Goal: Browse casually

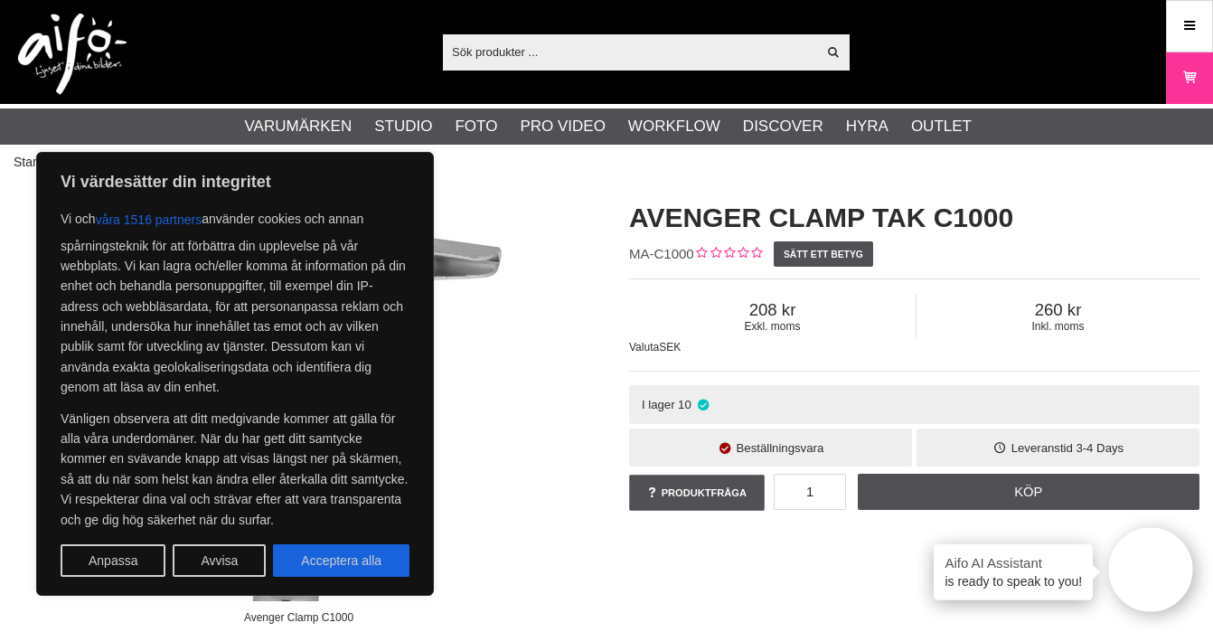
drag, startPoint x: 347, startPoint y: 564, endPoint x: 399, endPoint y: 550, distance: 54.1
click at [347, 564] on button "Acceptera alla" at bounding box center [341, 560] width 136 height 33
checkbox input "true"
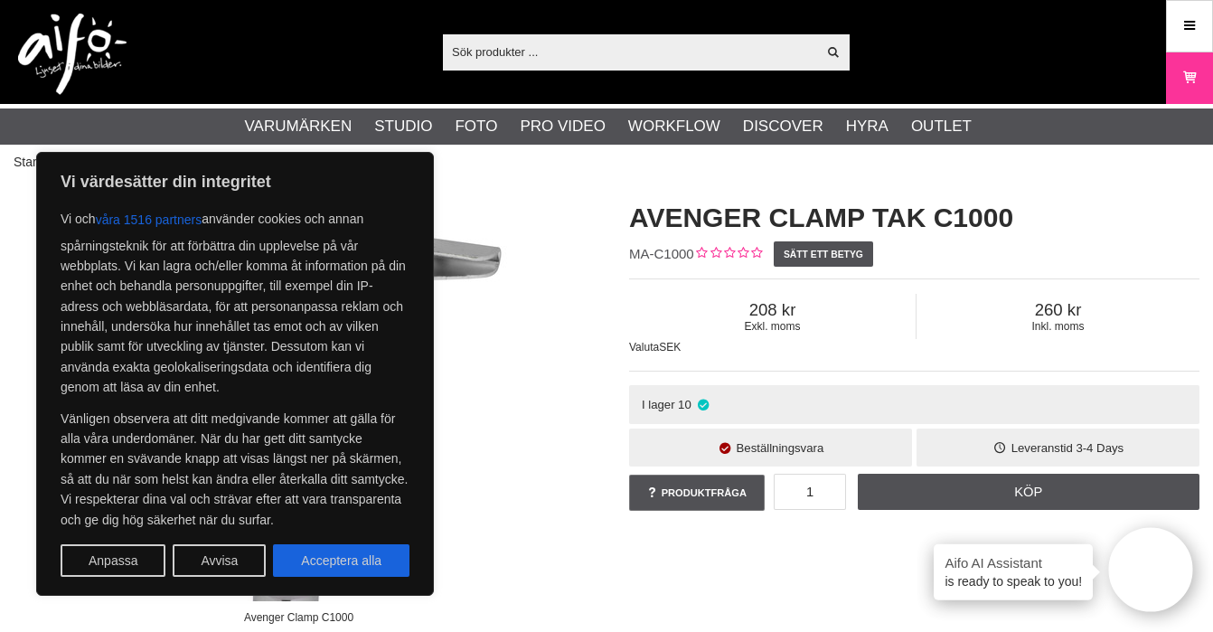
checkbox input "true"
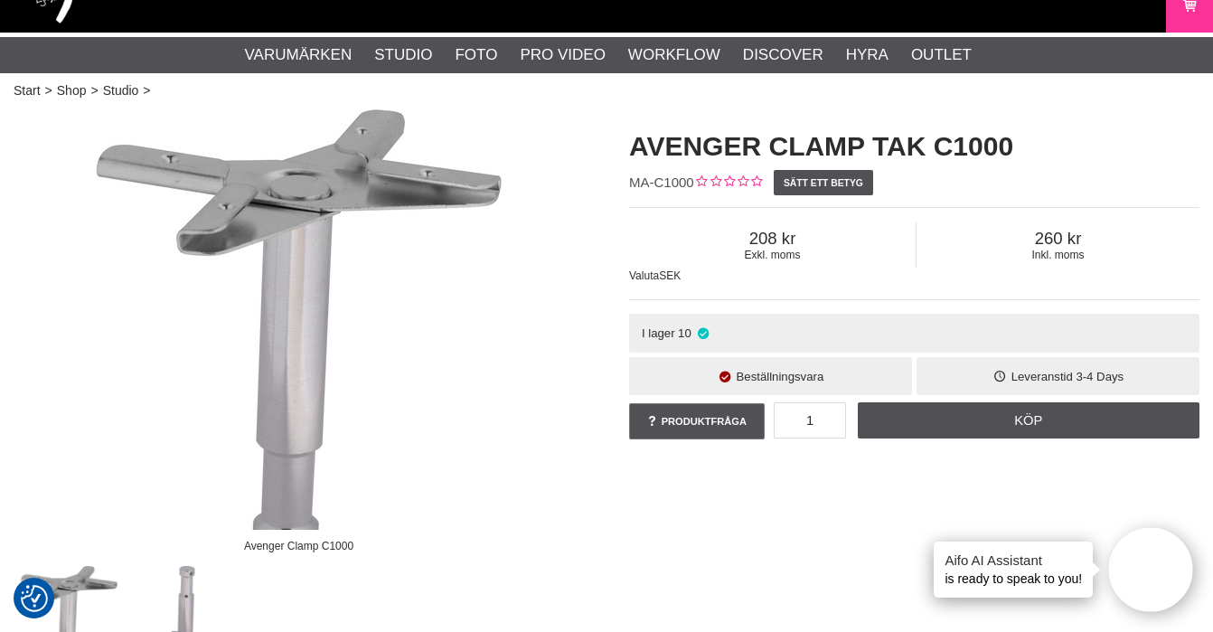
scroll to position [67, 0]
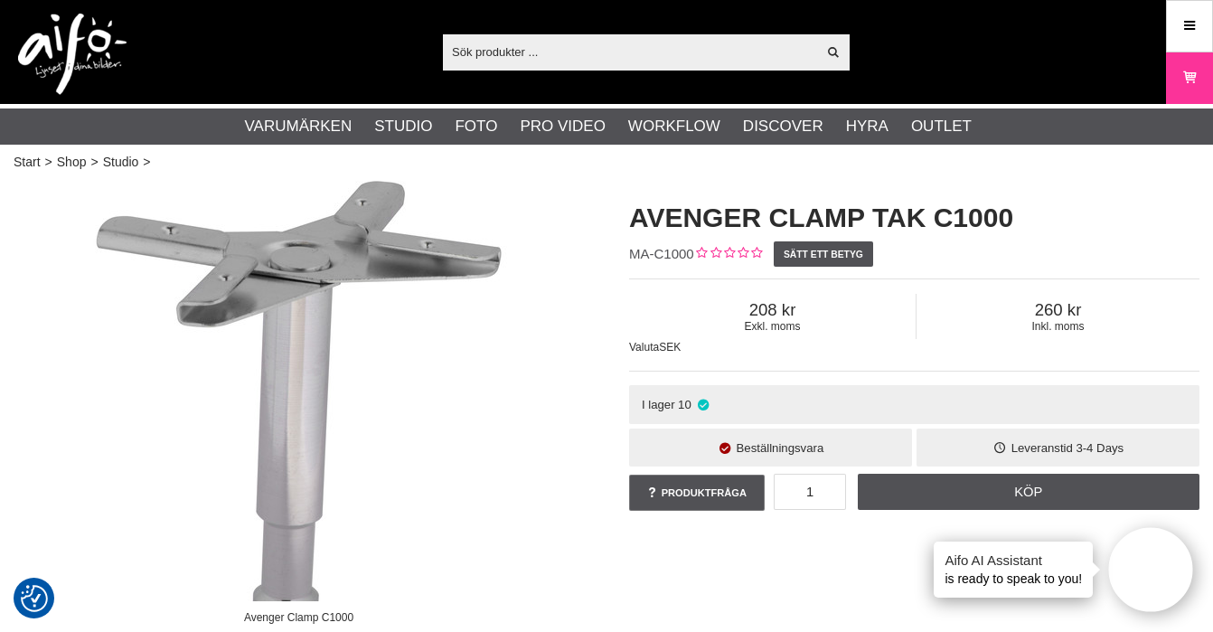
click at [1057, 313] on span "260" at bounding box center [1057, 310] width 283 height 20
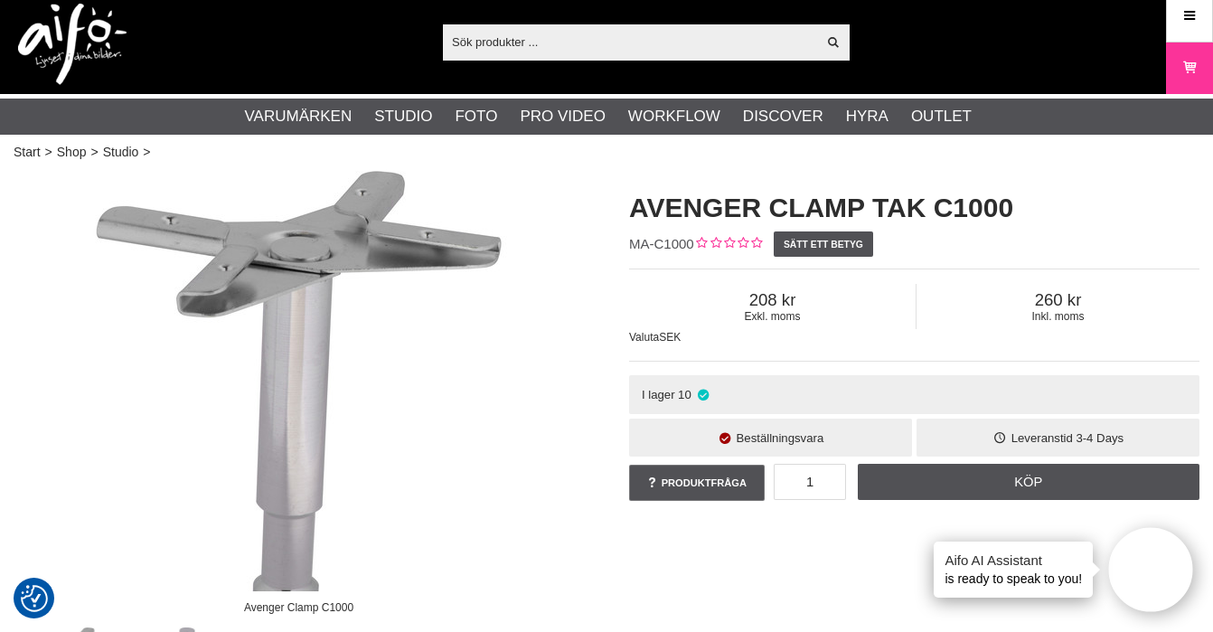
scroll to position [11, 0]
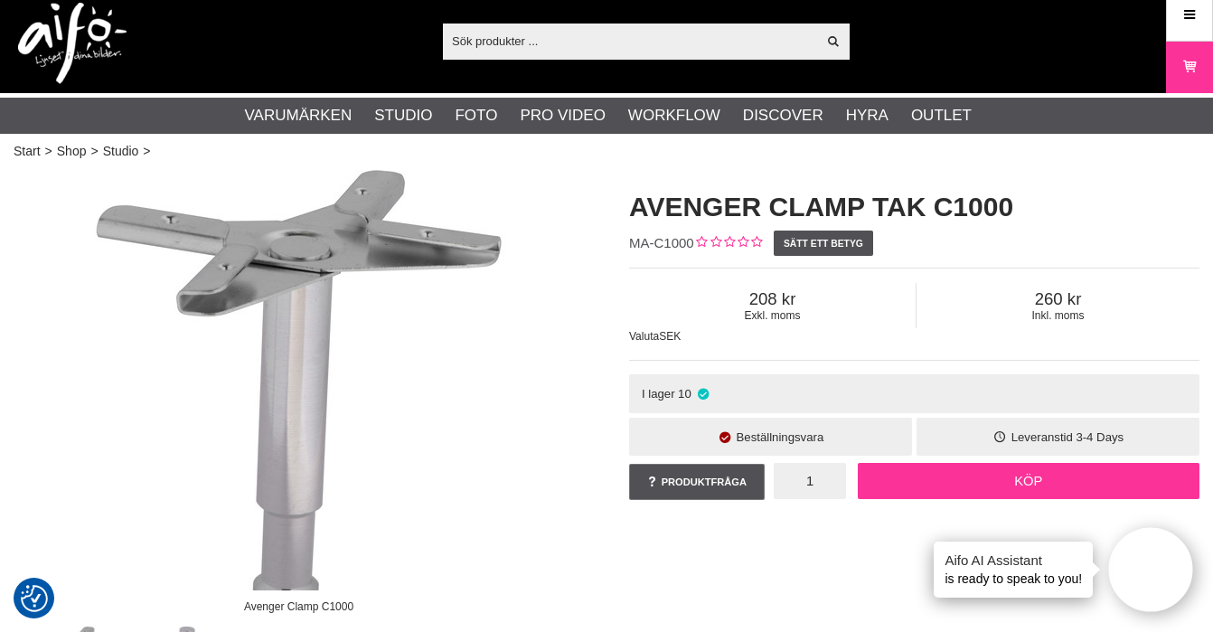
drag, startPoint x: 856, startPoint y: 488, endPoint x: 870, endPoint y: 492, distance: 14.9
click at [870, 492] on div "1 Köp" at bounding box center [987, 481] width 426 height 36
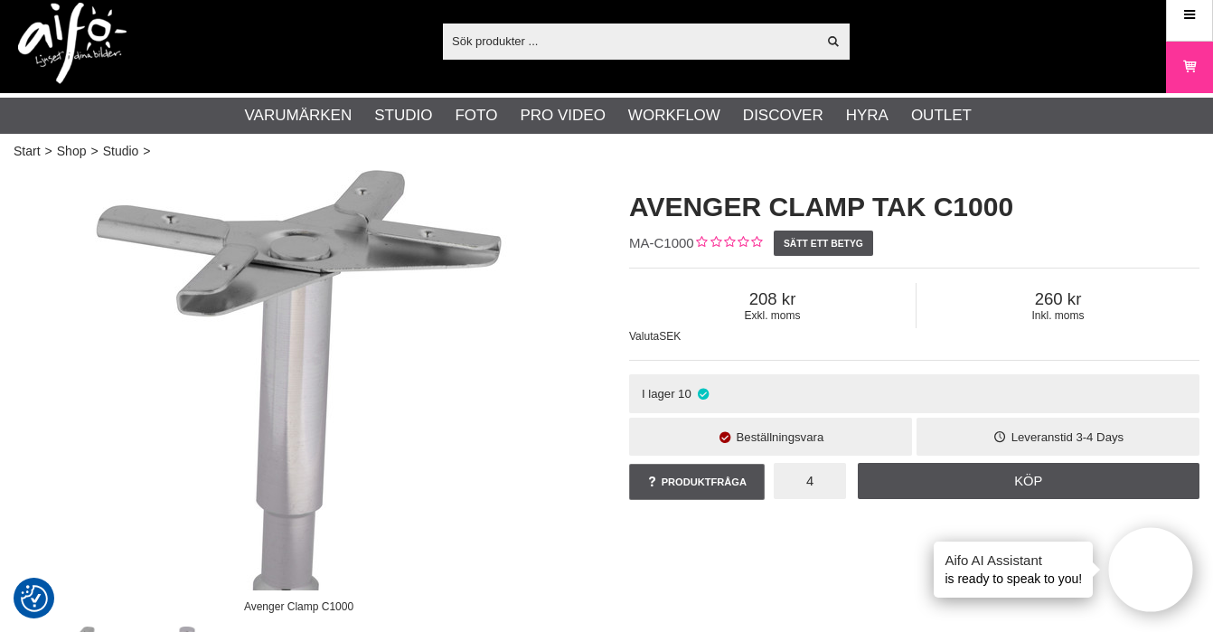
type input "4"
click at [593, 433] on div "Avenger Clamp C1000" at bounding box center [298, 452] width 615 height 565
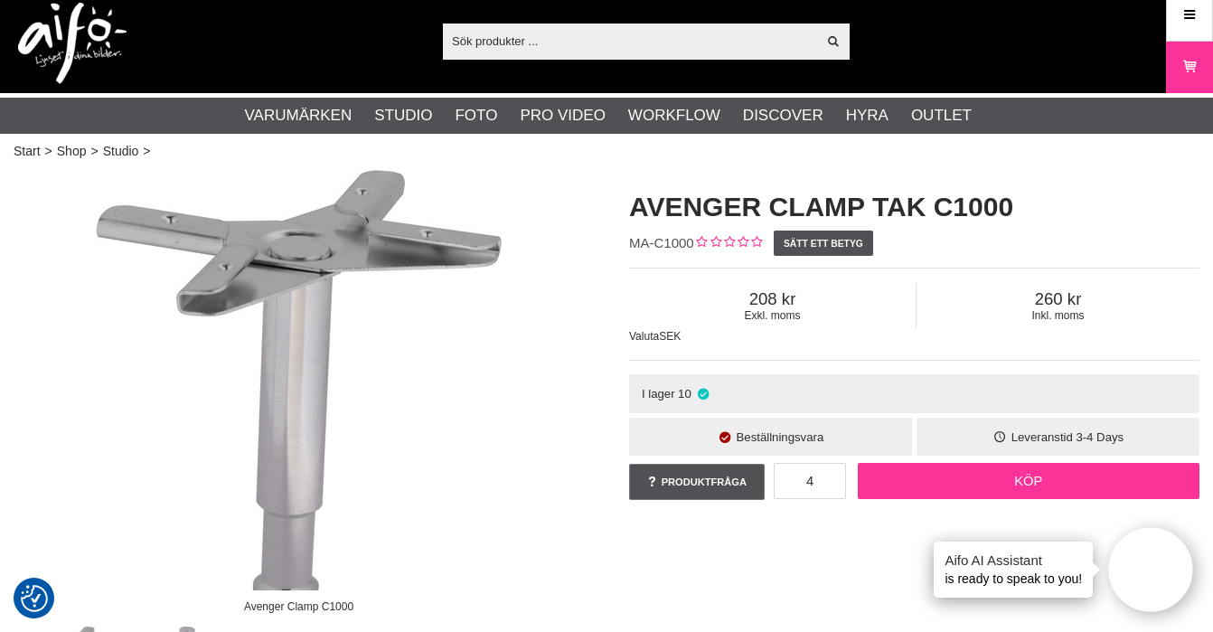
click at [1042, 486] on link "Köp" at bounding box center [1029, 481] width 343 height 36
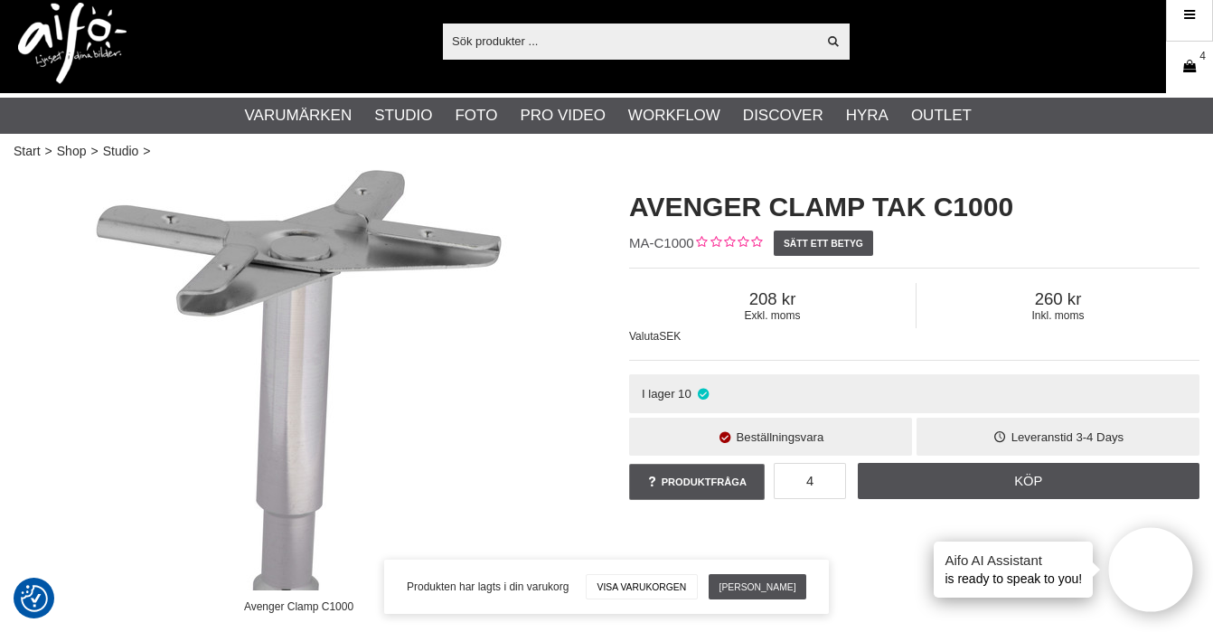
click at [1170, 77] on link "Varukorg 4" at bounding box center [1189, 67] width 45 height 42
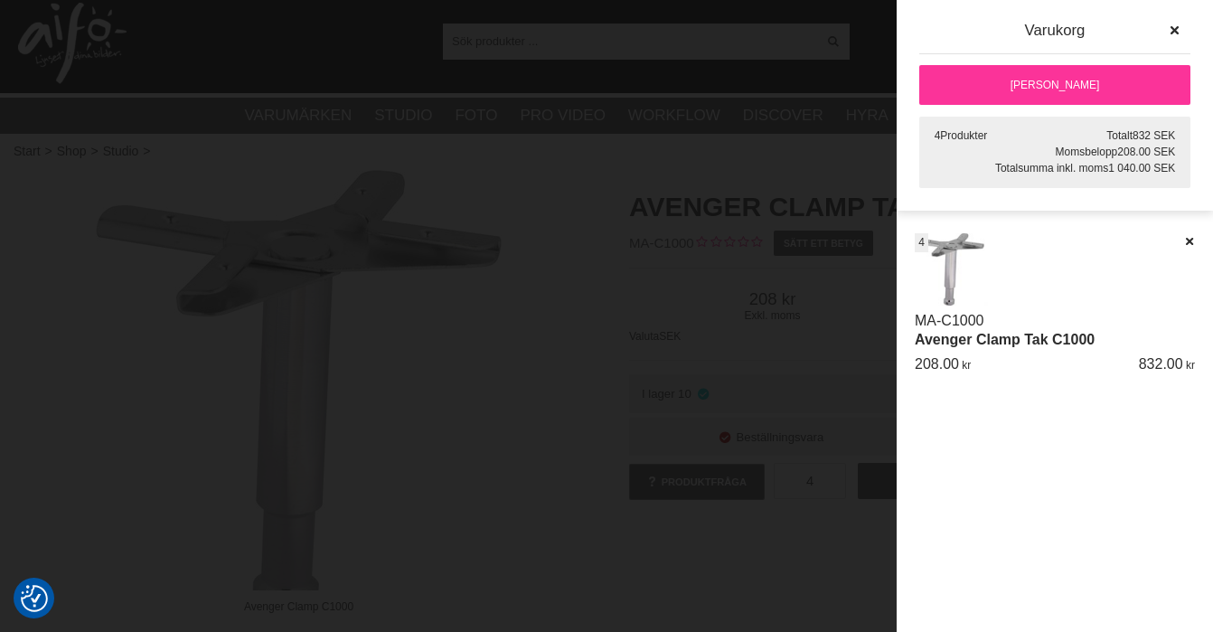
click at [568, 182] on div at bounding box center [606, 316] width 1213 height 632
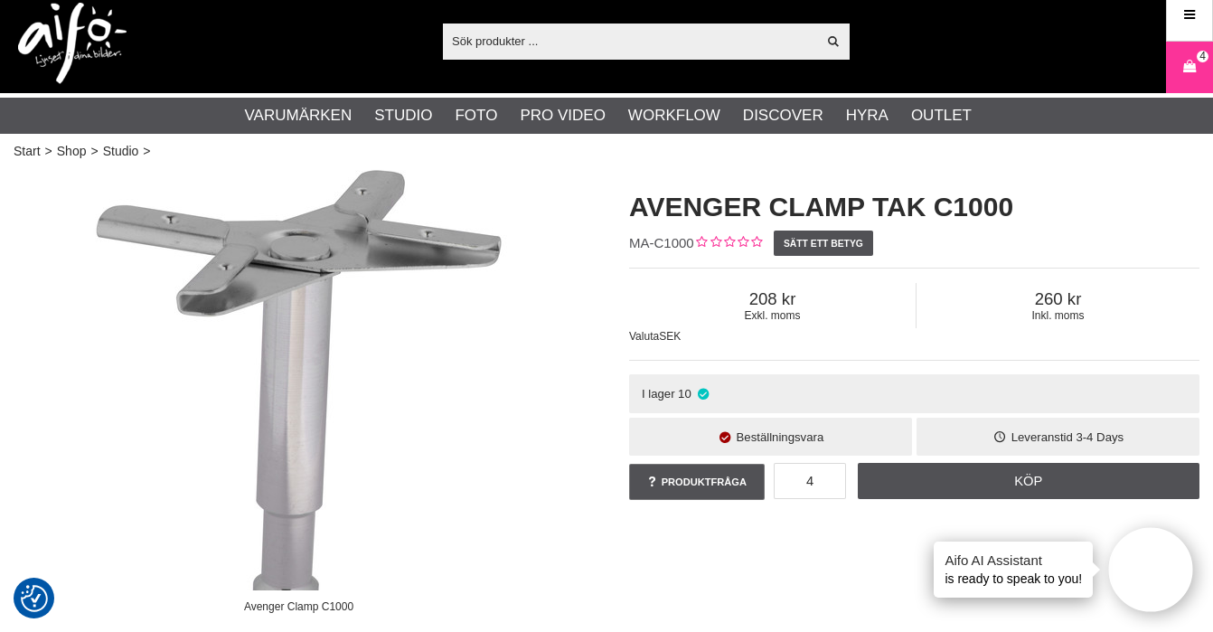
click at [516, 42] on input "text" at bounding box center [629, 40] width 373 height 27
click at [654, 35] on input "text" at bounding box center [629, 40] width 373 height 27
type input "tak"
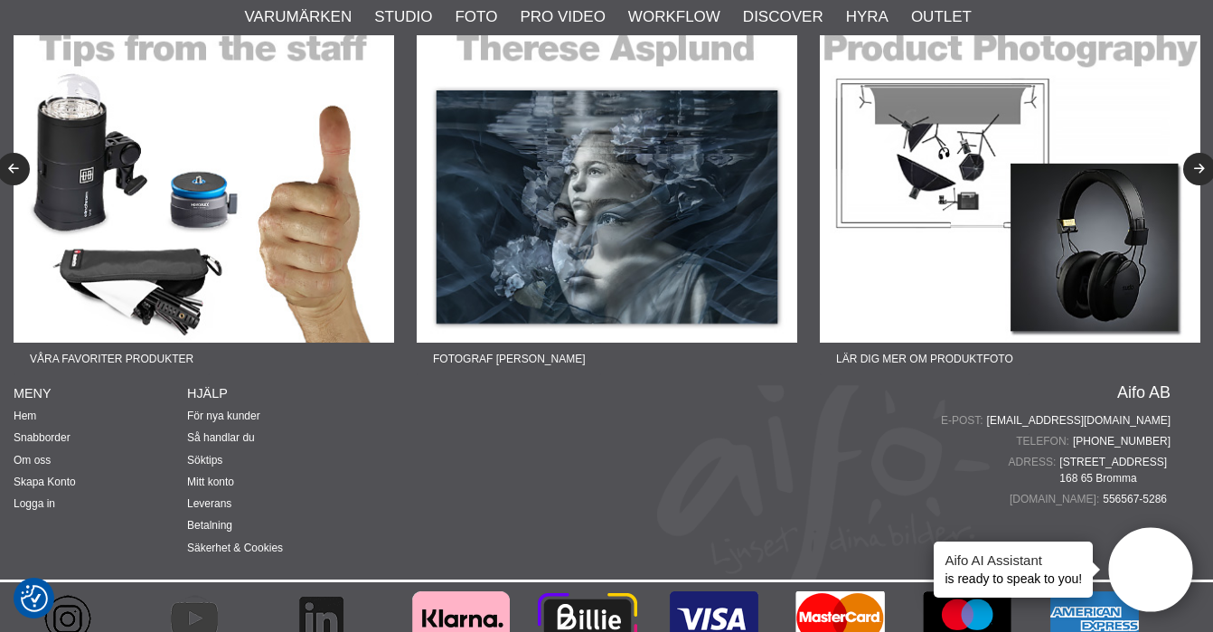
scroll to position [3366, 0]
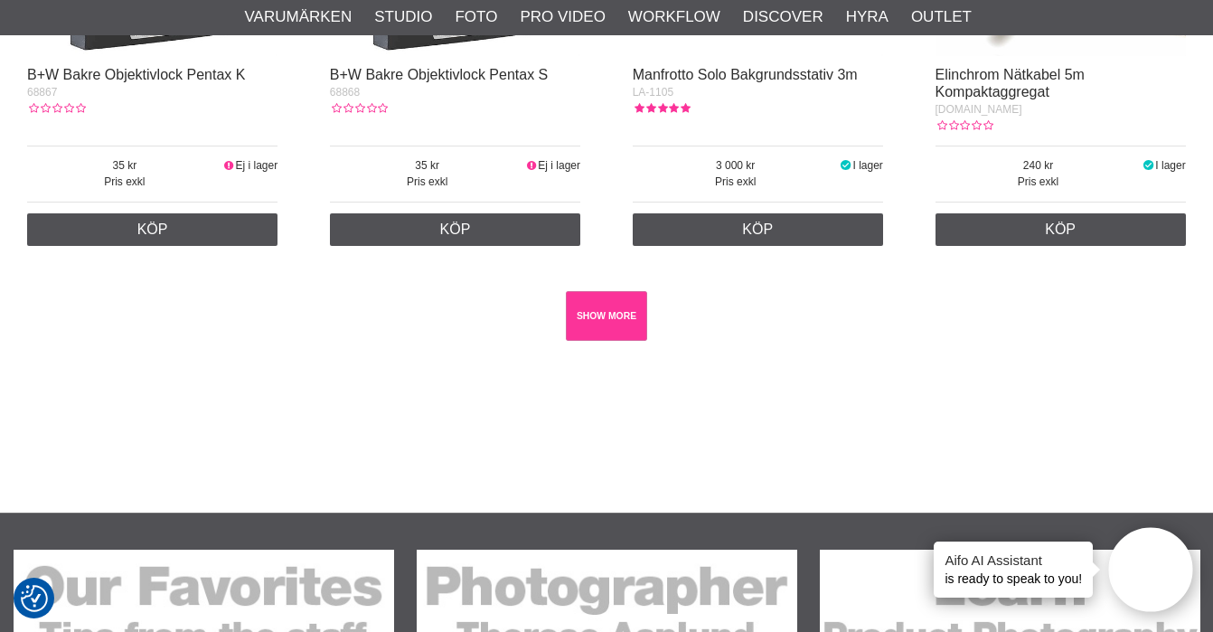
drag, startPoint x: 589, startPoint y: 293, endPoint x: 602, endPoint y: 298, distance: 13.8
click at [589, 293] on link "SHOW MORE" at bounding box center [607, 316] width 82 height 50
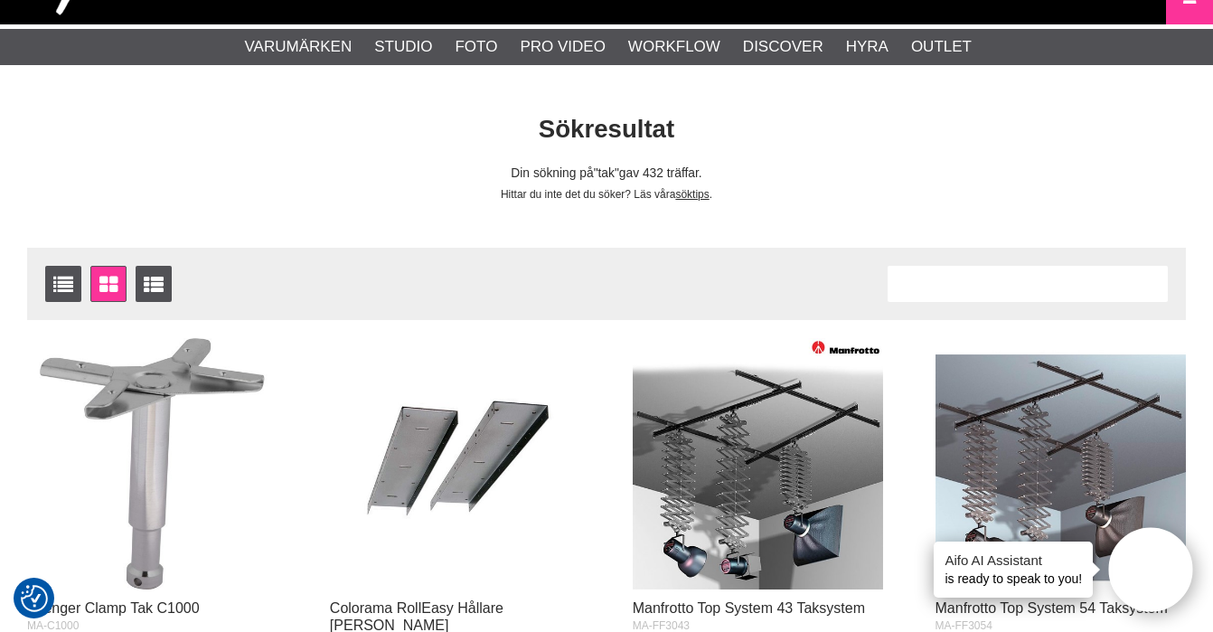
scroll to position [0, 0]
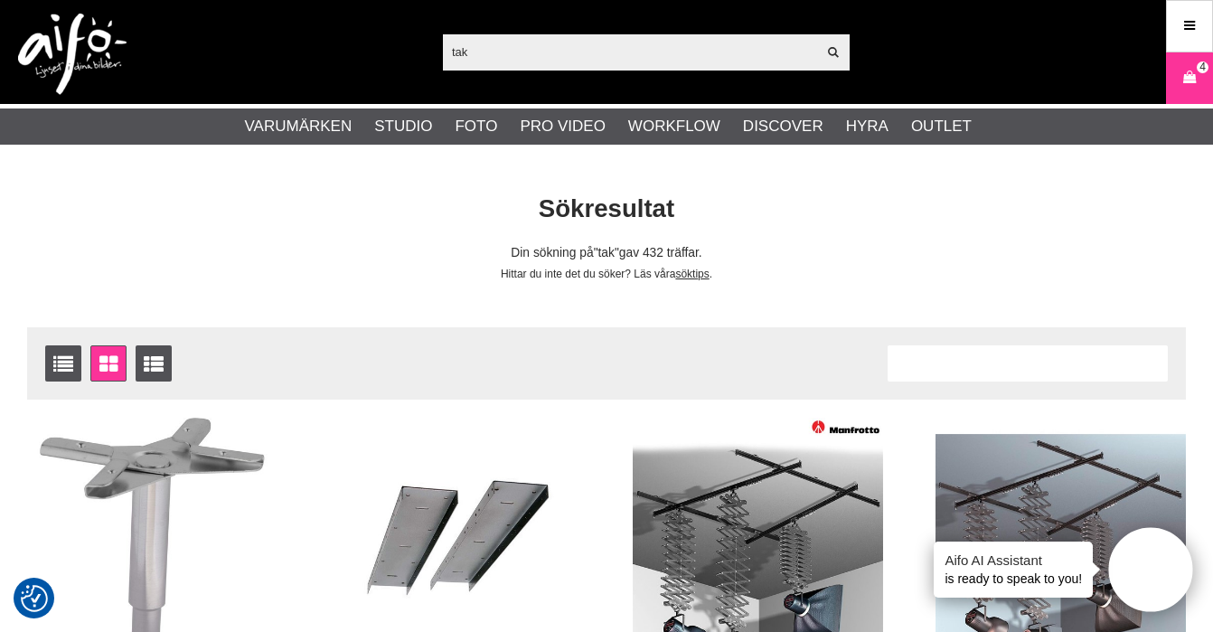
drag, startPoint x: 502, startPoint y: 47, endPoint x: 328, endPoint y: 39, distance: 173.7
click at [328, 39] on div "tak Visa alla Artiklar Kategorier av artiklar Din sökning på gav inga träffar. …" at bounding box center [606, 52] width 1213 height 104
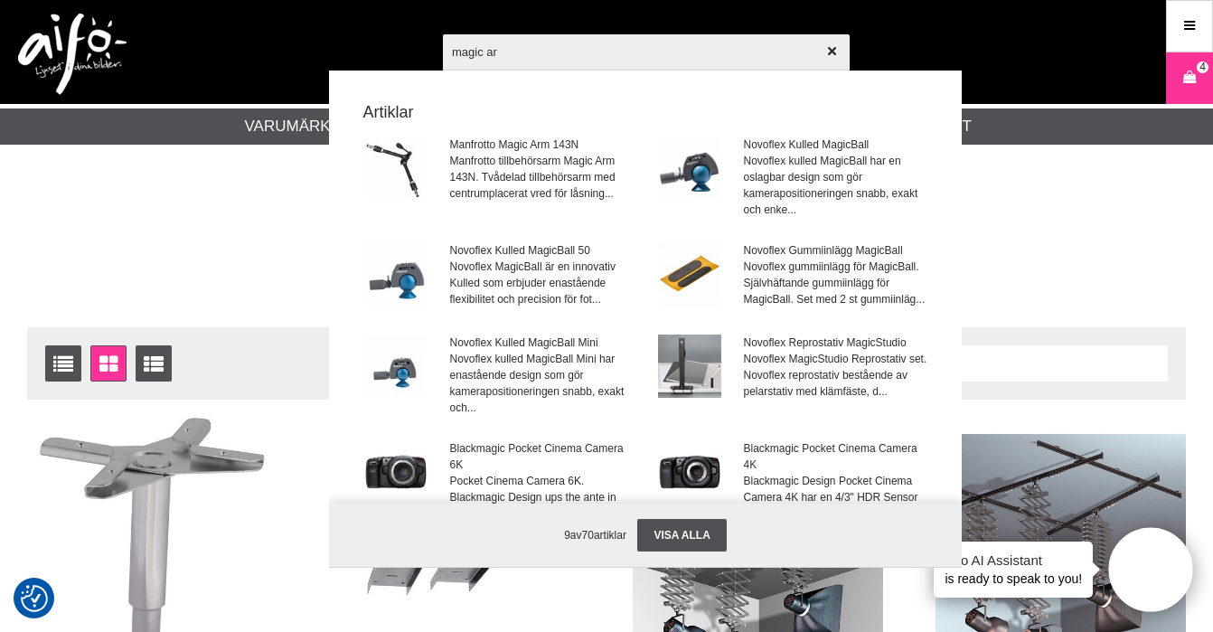
type input "magic arm"
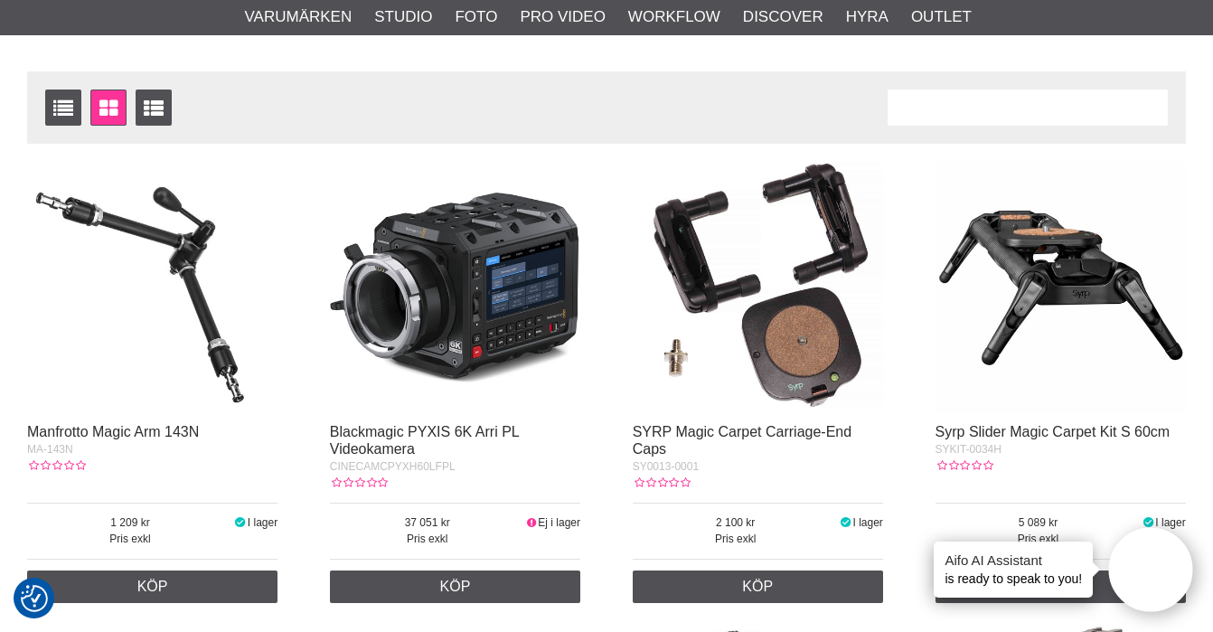
scroll to position [337, 0]
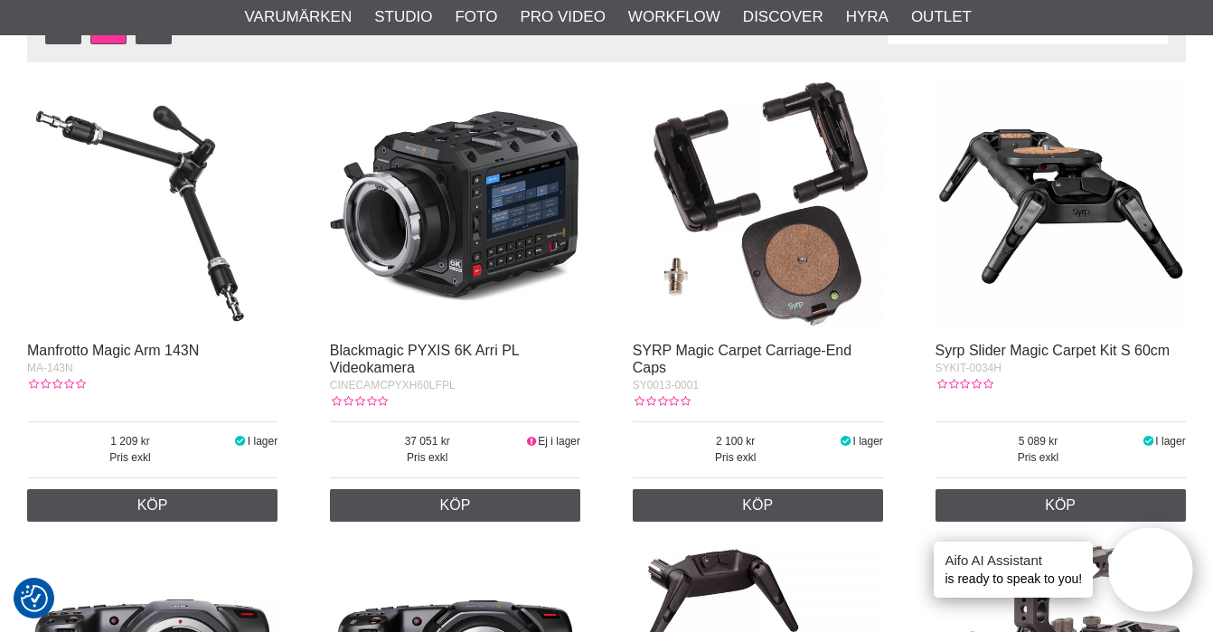
click at [195, 185] on img at bounding box center [152, 205] width 250 height 250
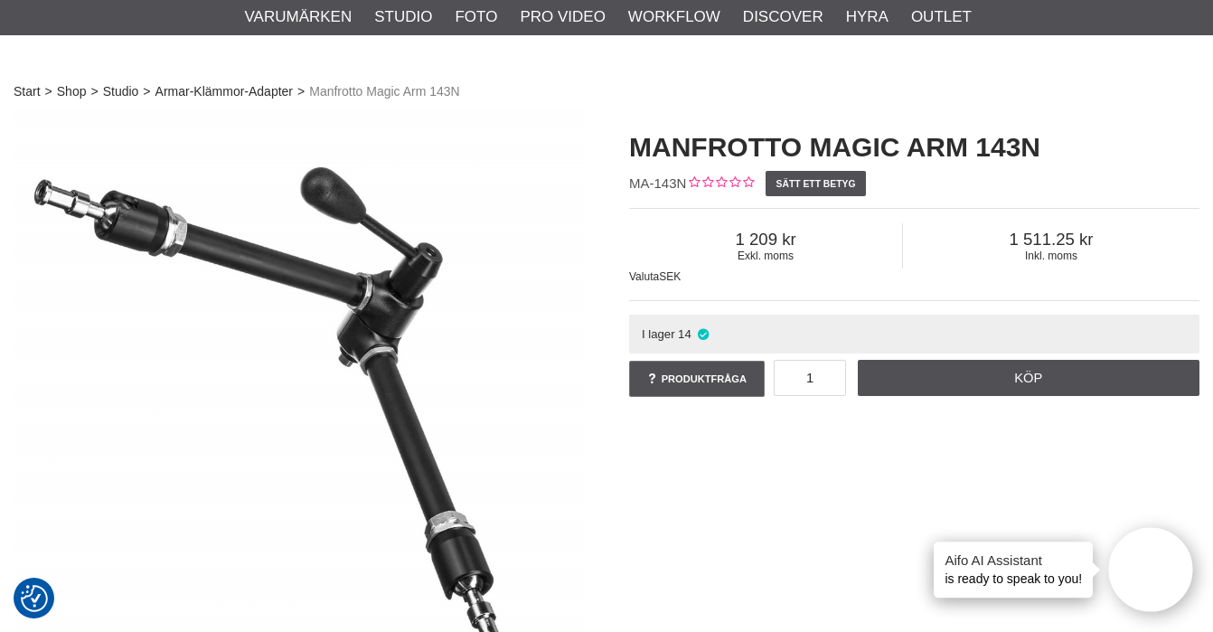
scroll to position [152, 0]
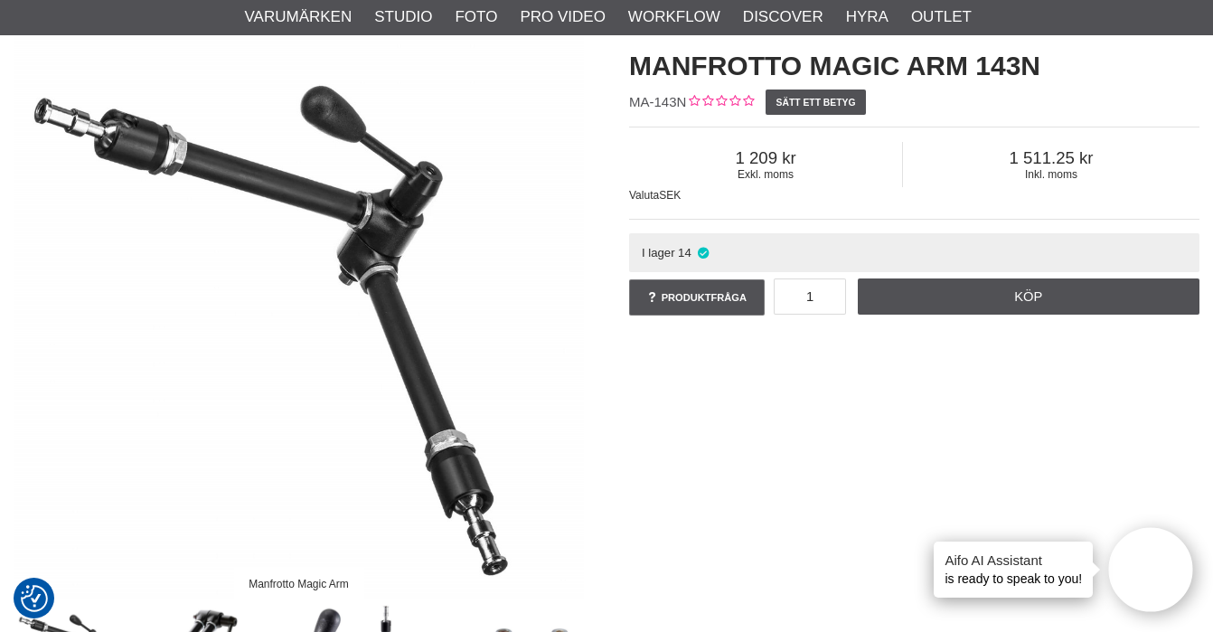
click at [397, 323] on img at bounding box center [299, 314] width 570 height 570
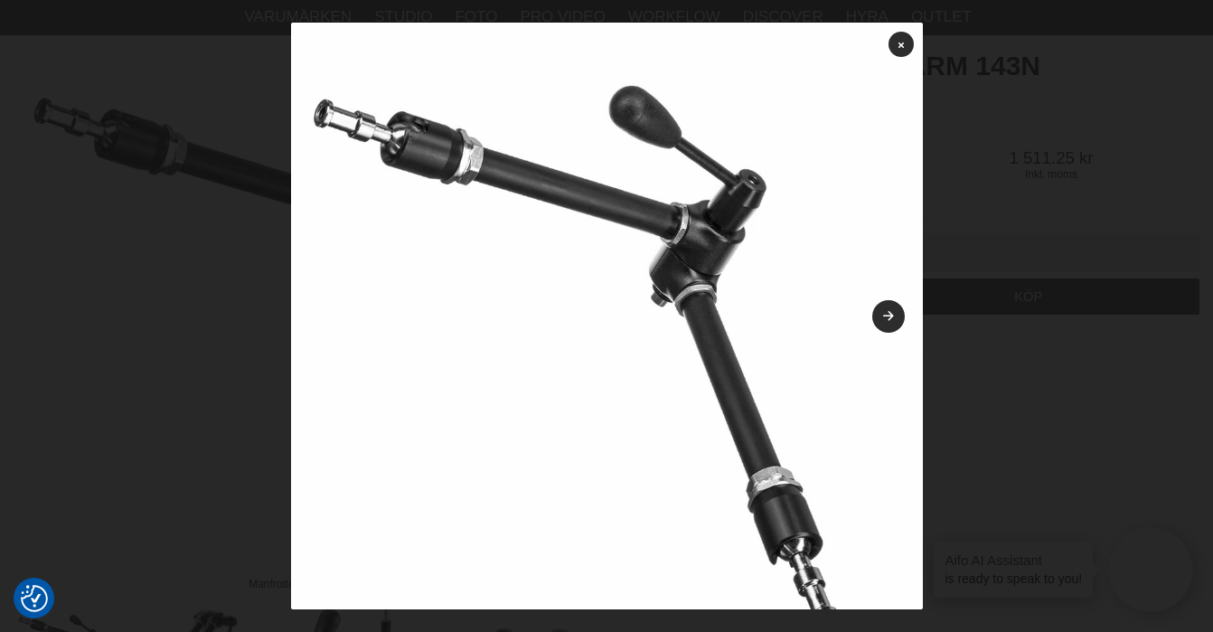
click at [884, 333] on img at bounding box center [607, 339] width 632 height 632
click at [883, 322] on link at bounding box center [888, 316] width 33 height 33
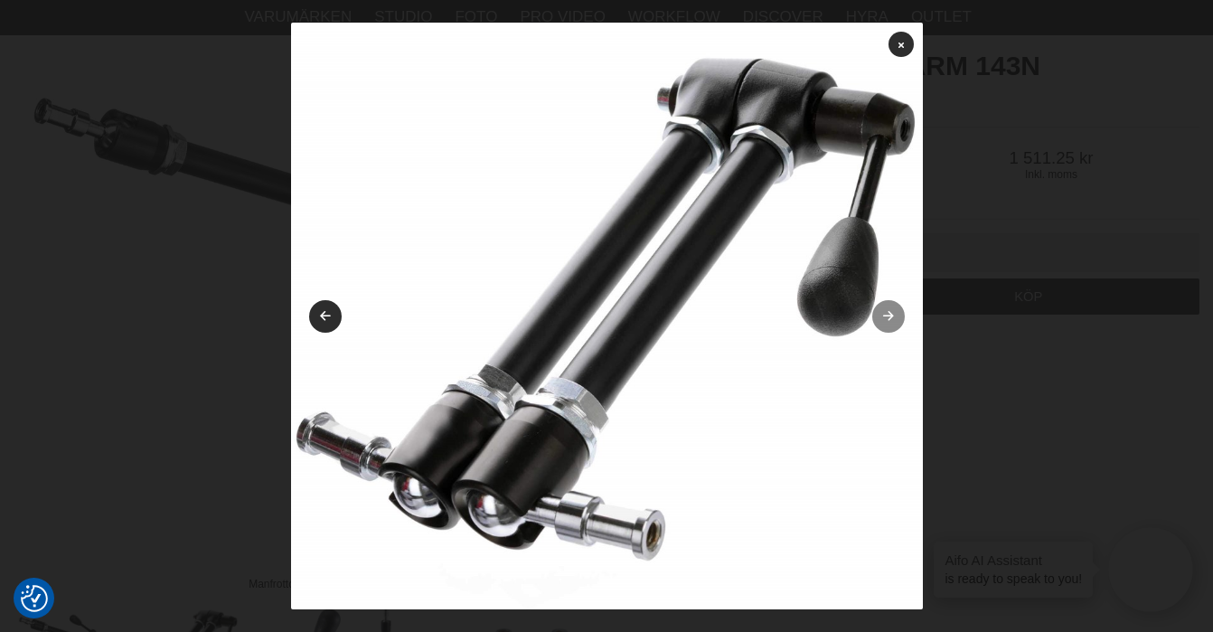
click at [882, 318] on link at bounding box center [888, 316] width 33 height 33
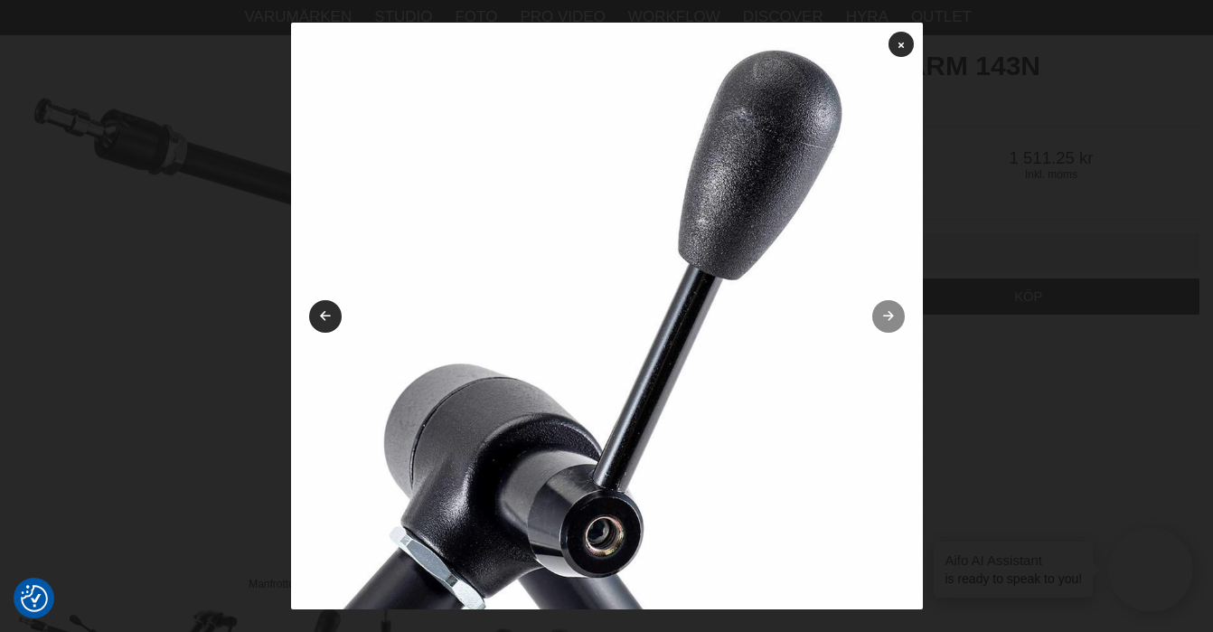
click at [882, 318] on link at bounding box center [888, 316] width 33 height 33
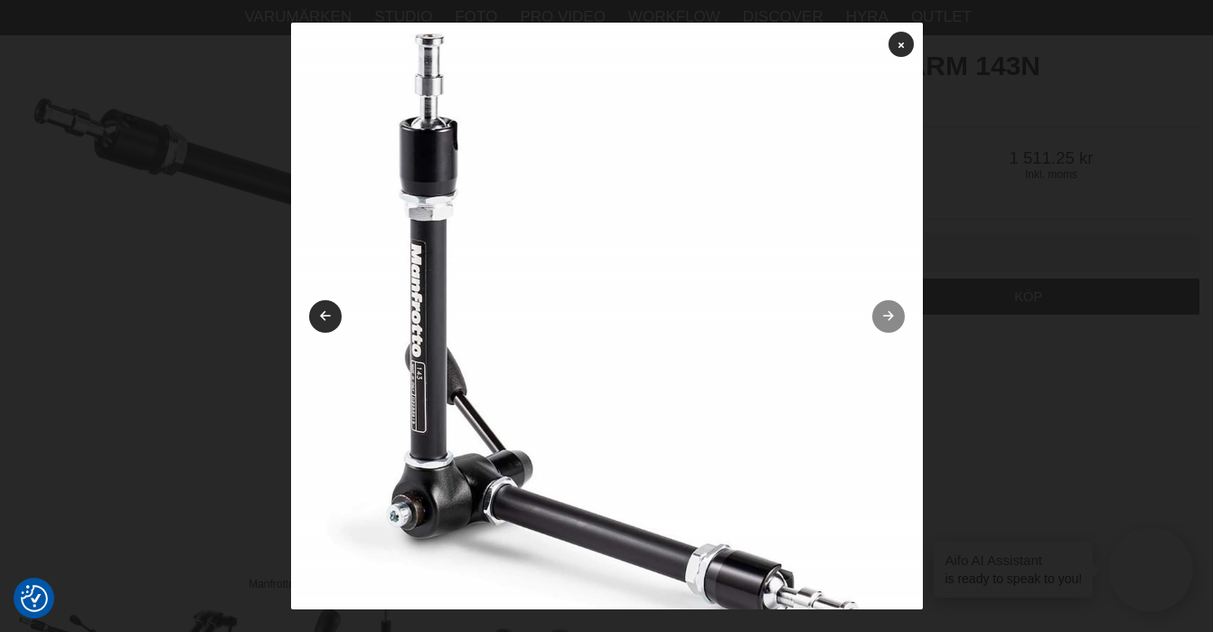
click at [882, 318] on link at bounding box center [888, 316] width 33 height 33
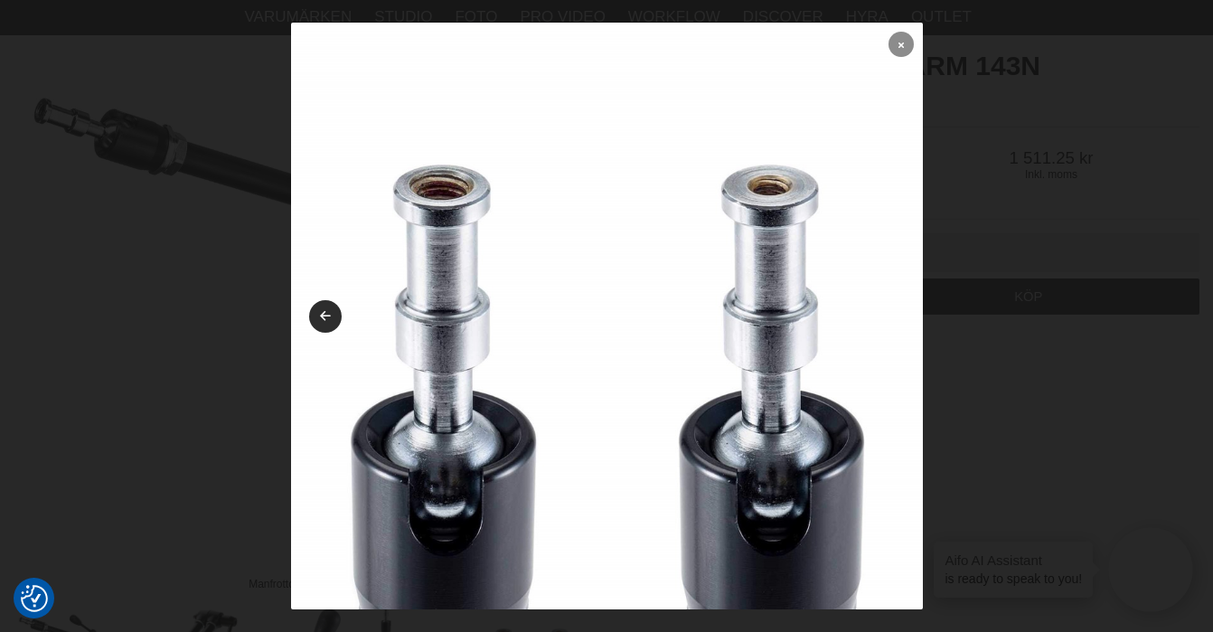
click at [893, 39] on link at bounding box center [900, 44] width 25 height 25
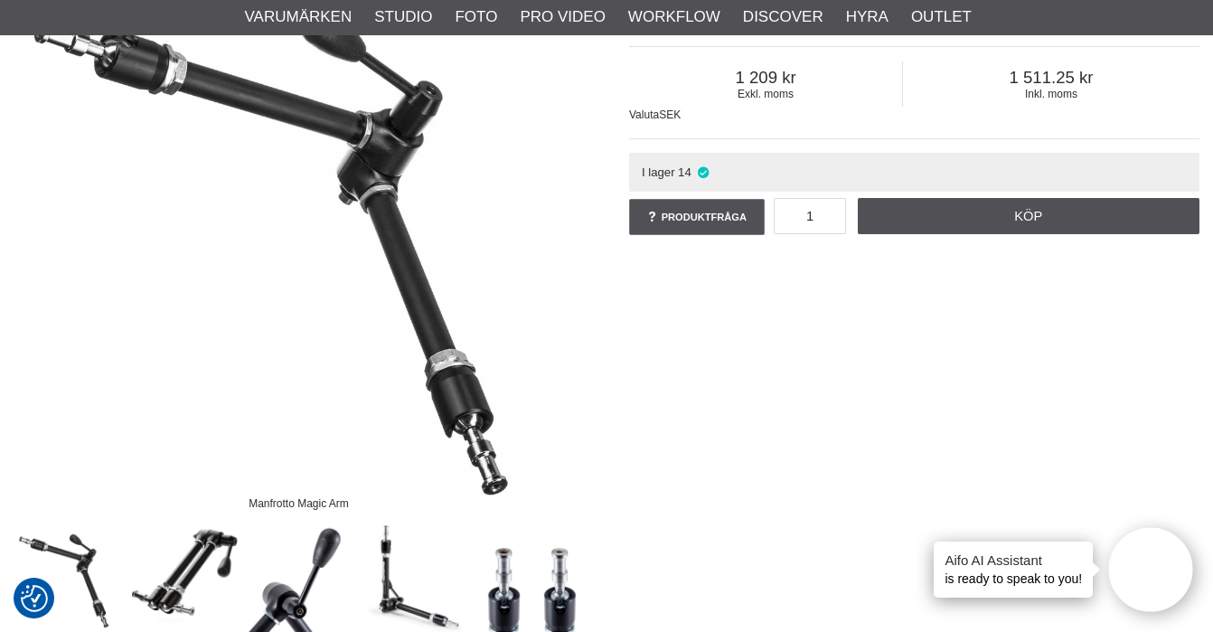
scroll to position [328, 0]
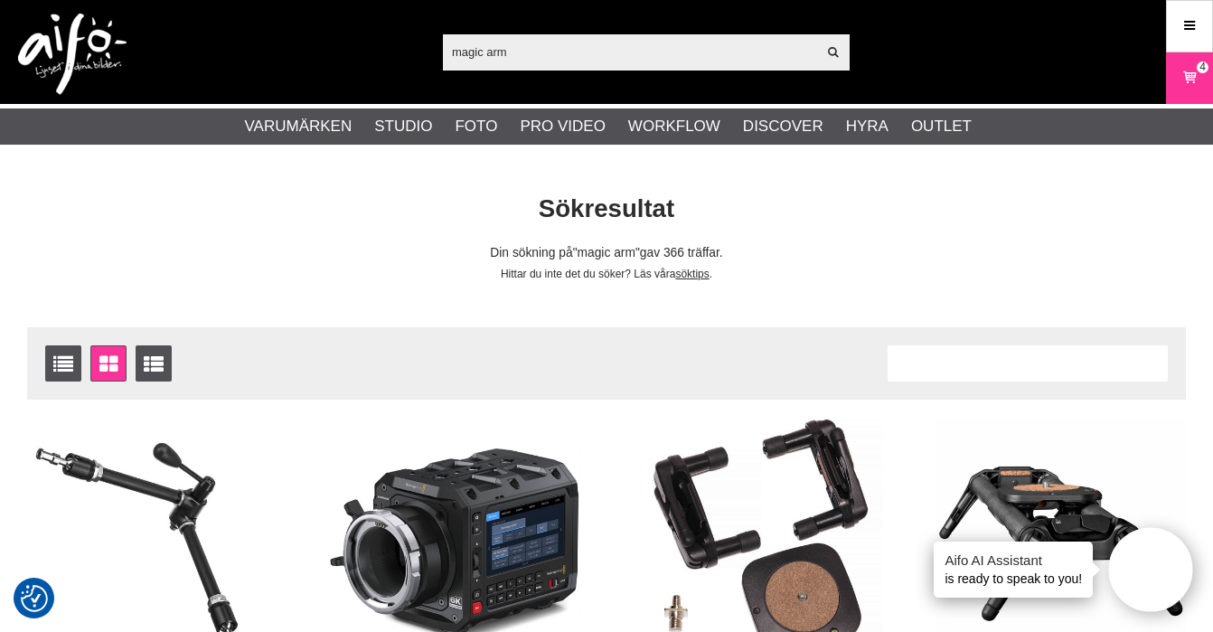
drag, startPoint x: 532, startPoint y: 49, endPoint x: 190, endPoint y: 5, distance: 345.4
click at [211, 5] on div "magic arm Visa alla Artiklar Kategorier av artiklar Din sökning på gav inga trä…" at bounding box center [606, 52] width 1213 height 104
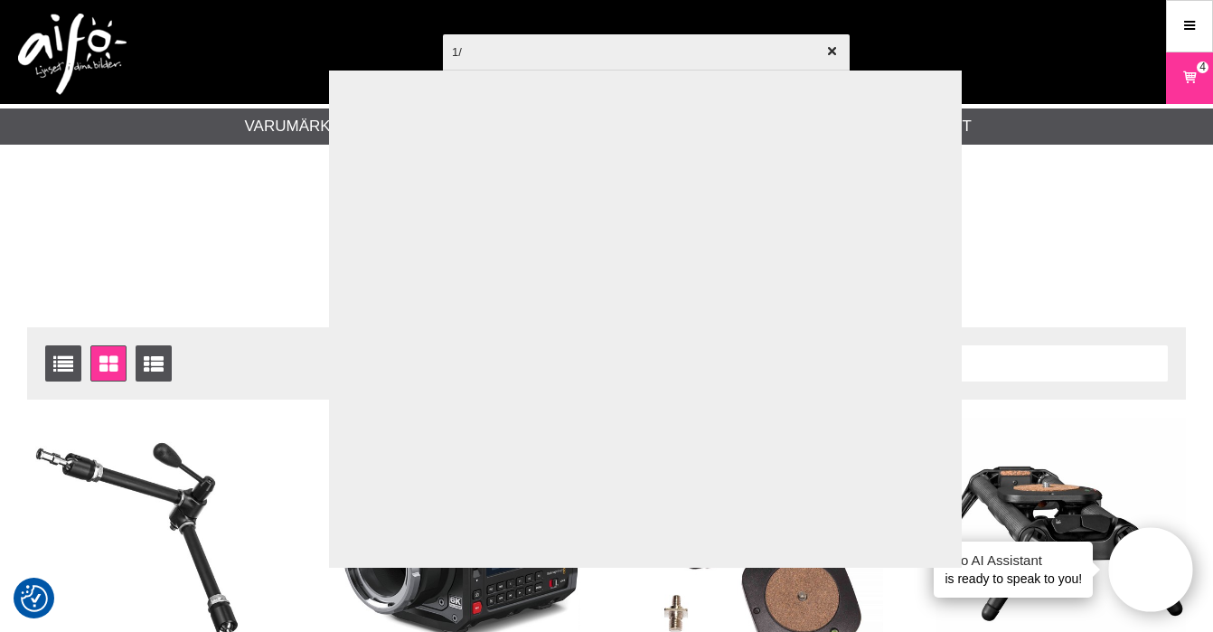
type input "1/4"
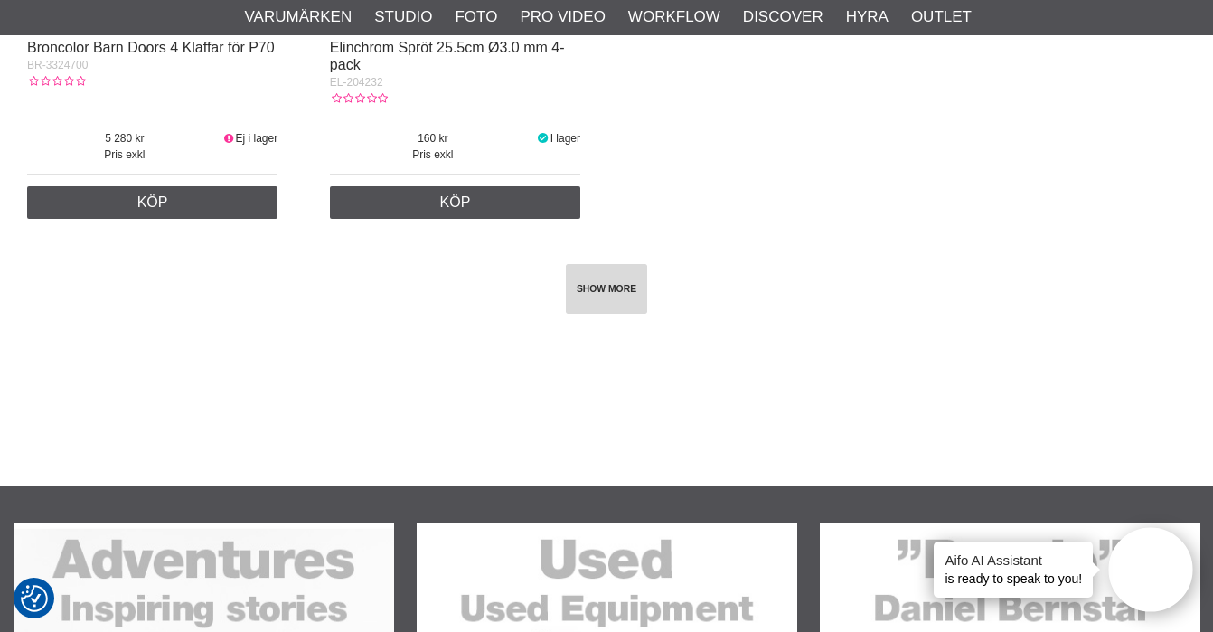
scroll to position [29058, 0]
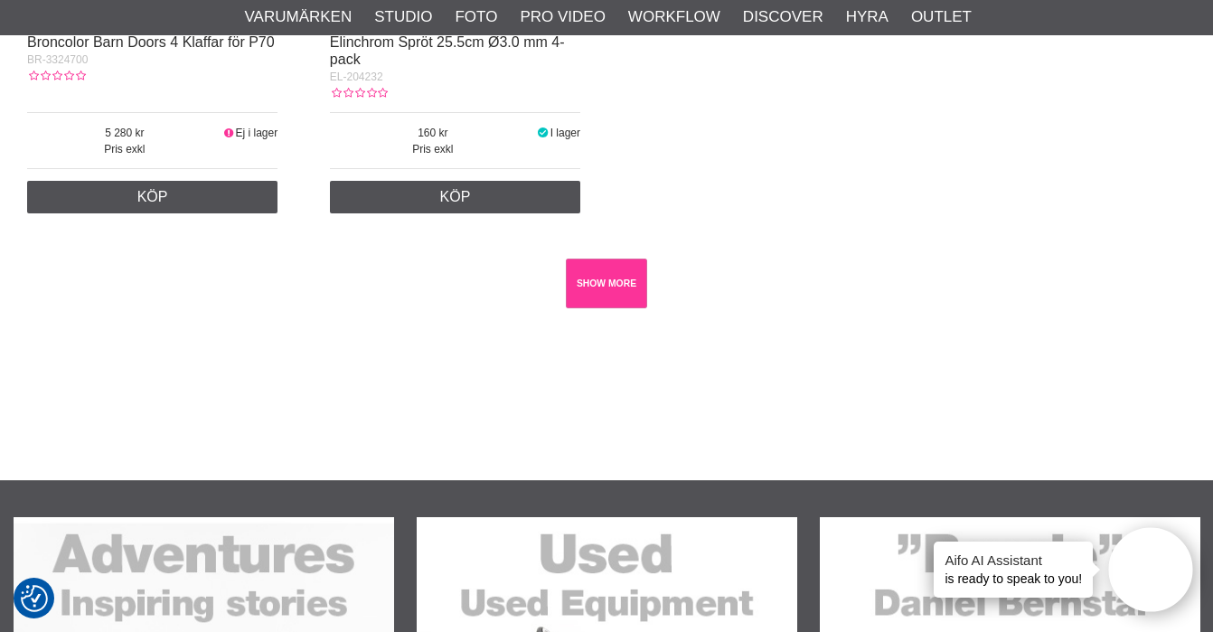
drag, startPoint x: 593, startPoint y: 240, endPoint x: 617, endPoint y: 242, distance: 24.5
click at [593, 258] on link "SHOW MORE" at bounding box center [607, 283] width 82 height 50
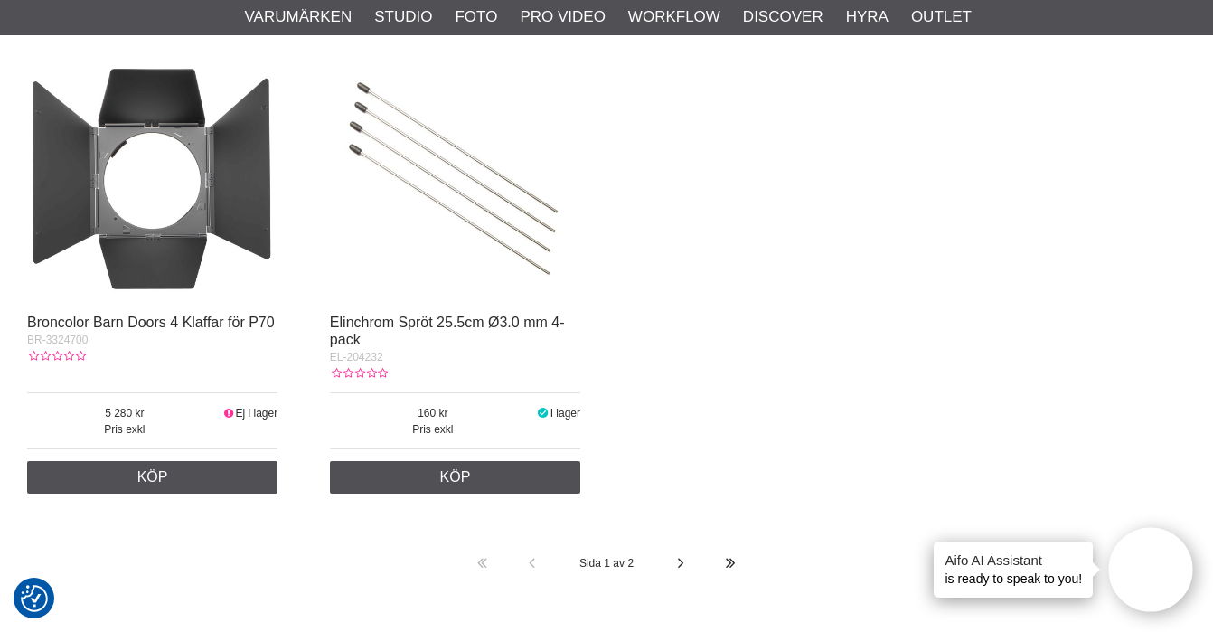
scroll to position [28782, 0]
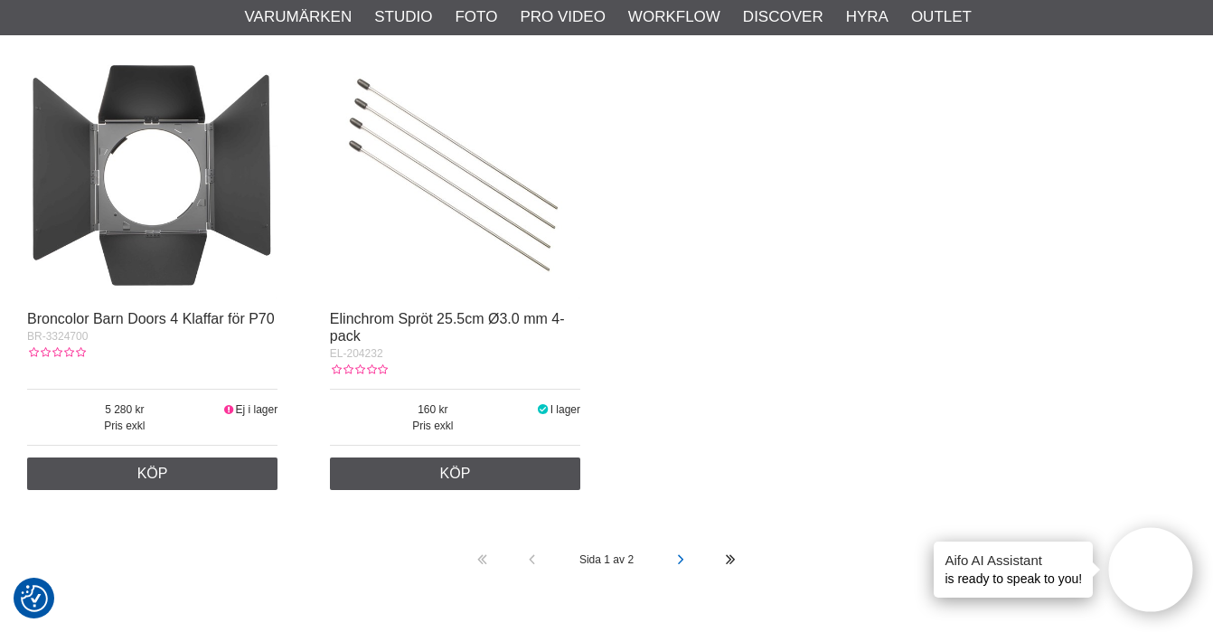
click at [686, 535] on icon at bounding box center [680, 560] width 13 height 50
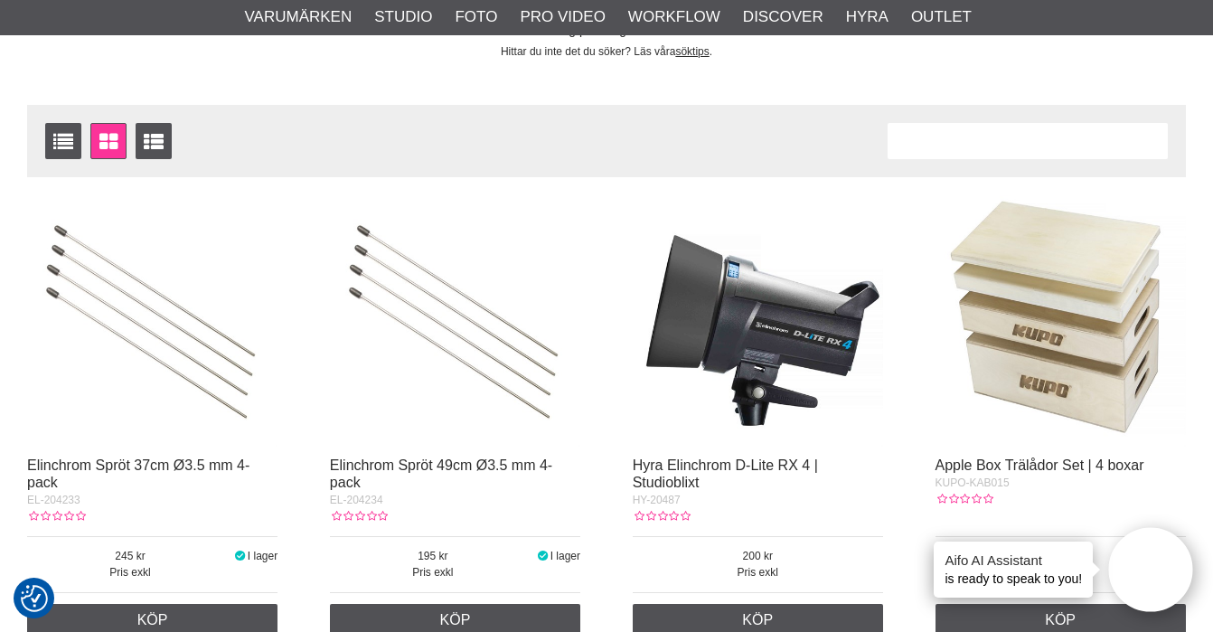
scroll to position [0, 0]
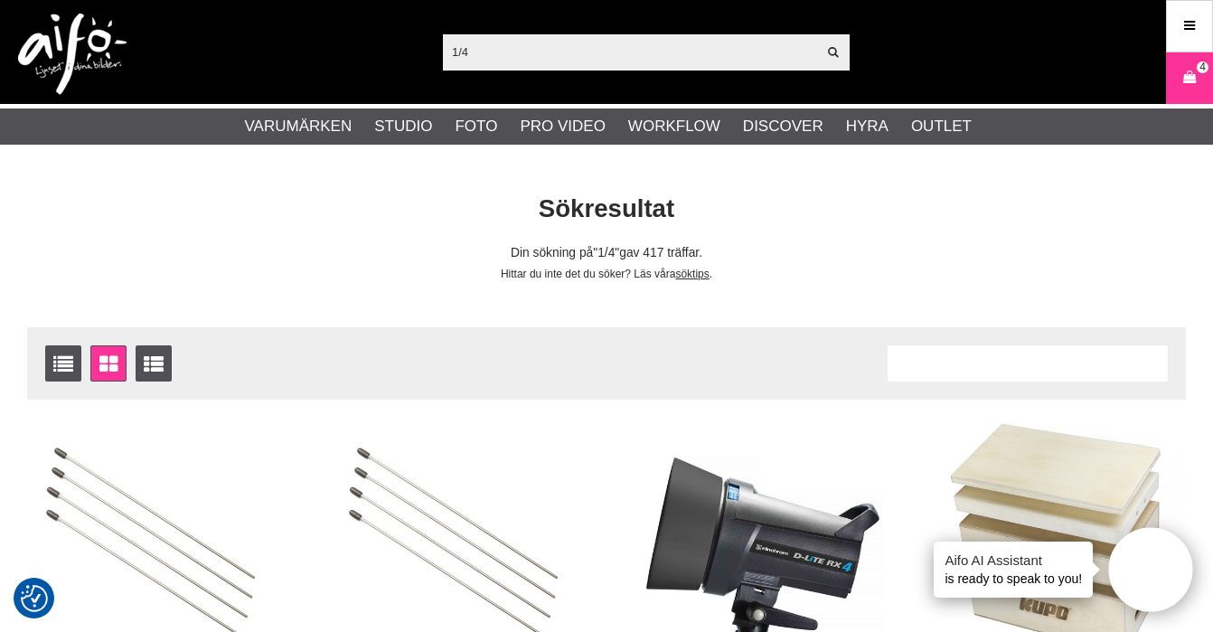
drag, startPoint x: 559, startPoint y: 53, endPoint x: 415, endPoint y: 48, distance: 143.8
click at [415, 48] on div "1/4 Visa alla Artiklar Kategorier av artiklar Din sökning på gav inga träffar. …" at bounding box center [606, 52] width 1213 height 104
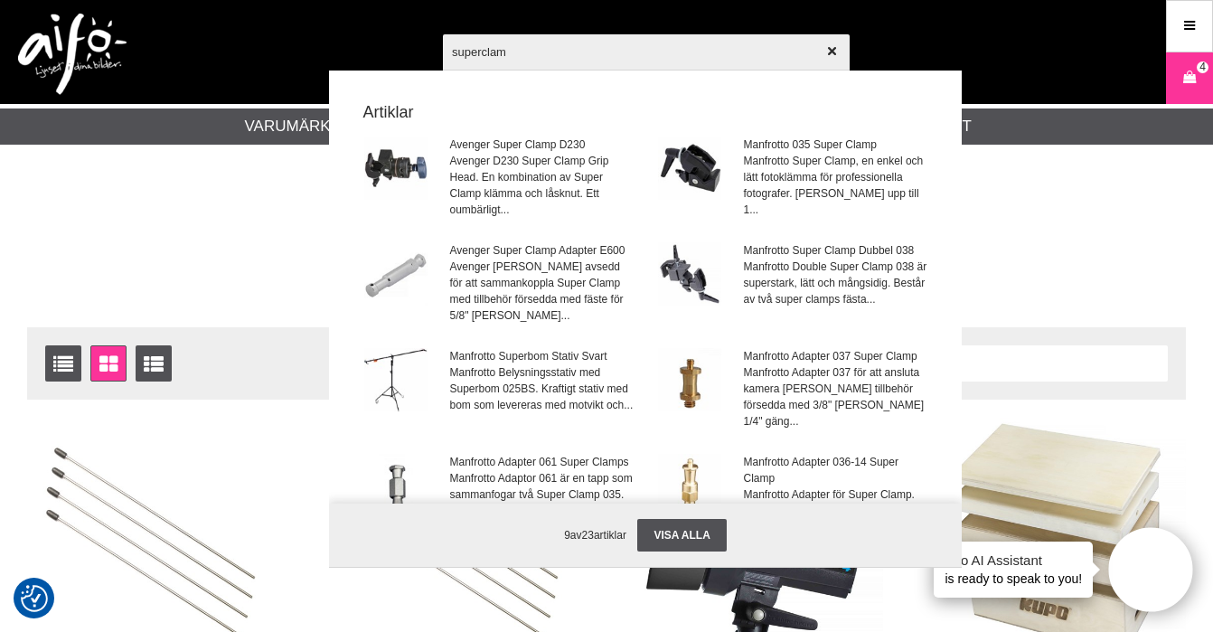
type input "superclamp"
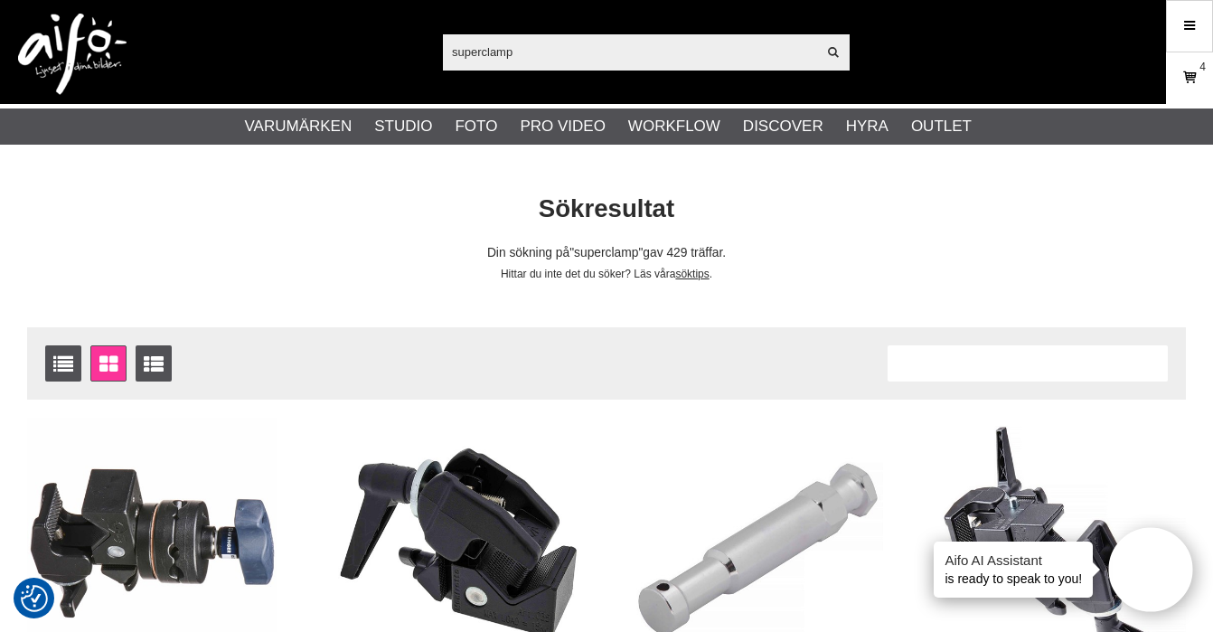
click at [1195, 77] on icon at bounding box center [1189, 78] width 18 height 20
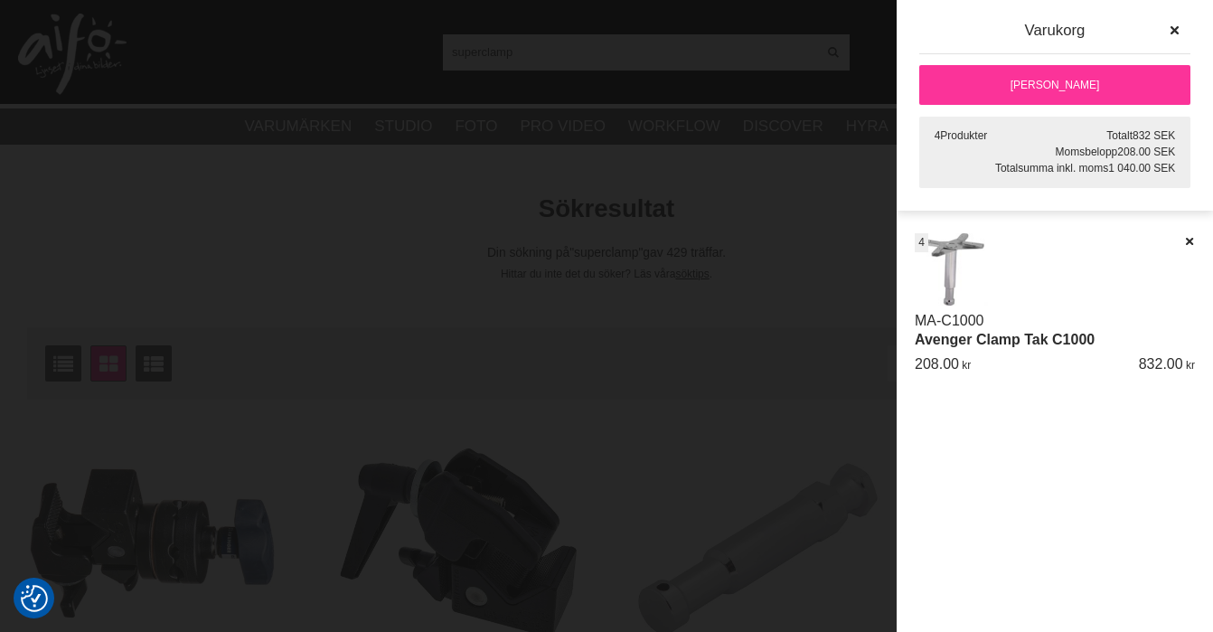
click at [948, 240] on img at bounding box center [951, 269] width 73 height 73
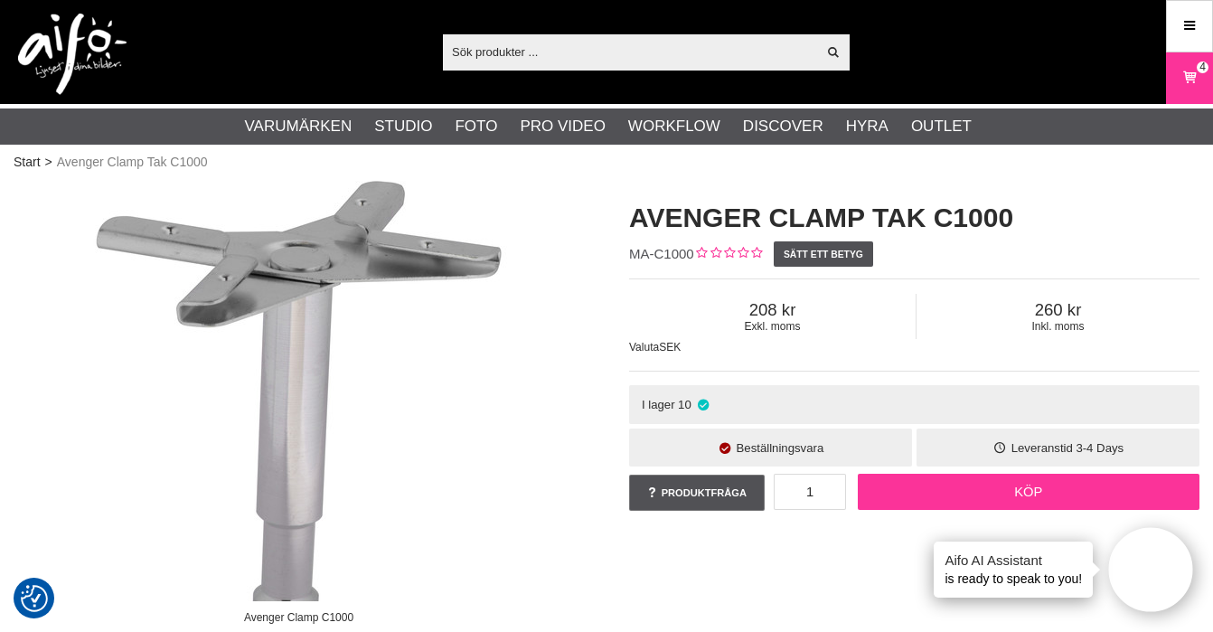
click at [944, 491] on link "Köp" at bounding box center [1029, 492] width 343 height 36
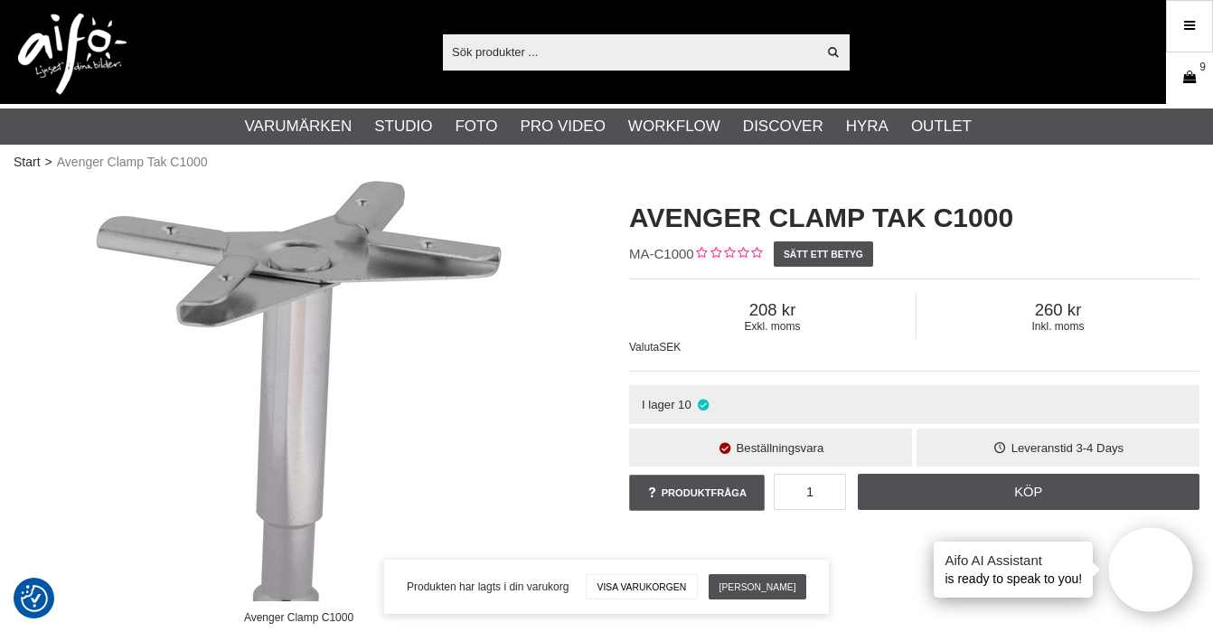
click at [1189, 80] on icon at bounding box center [1189, 78] width 18 height 20
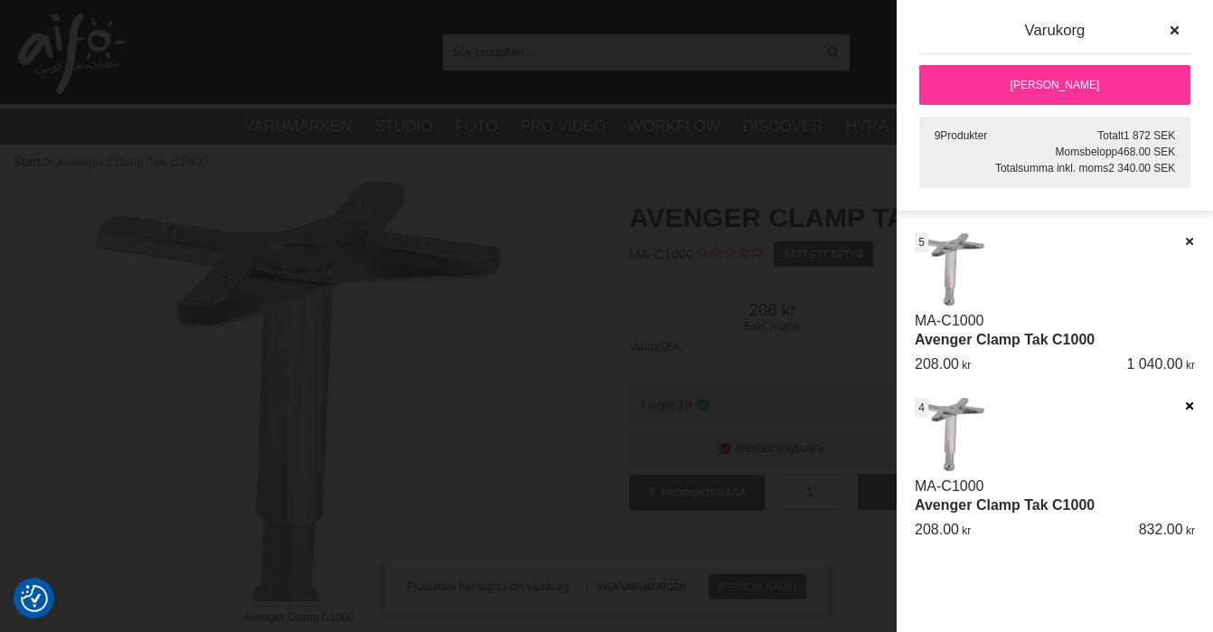
click at [1185, 409] on icon at bounding box center [1189, 405] width 12 height 13
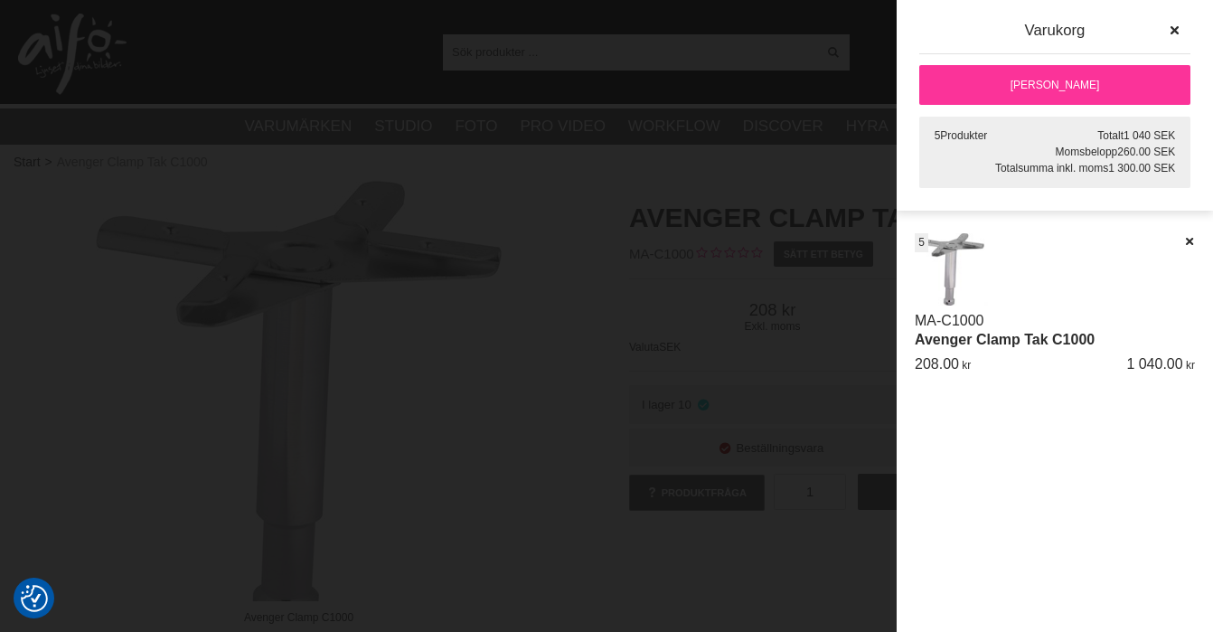
click at [1069, 456] on div "Artikelkod Benämning Antal Pris Rabatt Belopp Radera Datum MA-C1000 Avenger Cla…" at bounding box center [1055, 432] width 316 height 399
click at [990, 78] on link "[PERSON_NAME]" at bounding box center [1054, 85] width 271 height 40
